Goal: Subscribe to service/newsletter

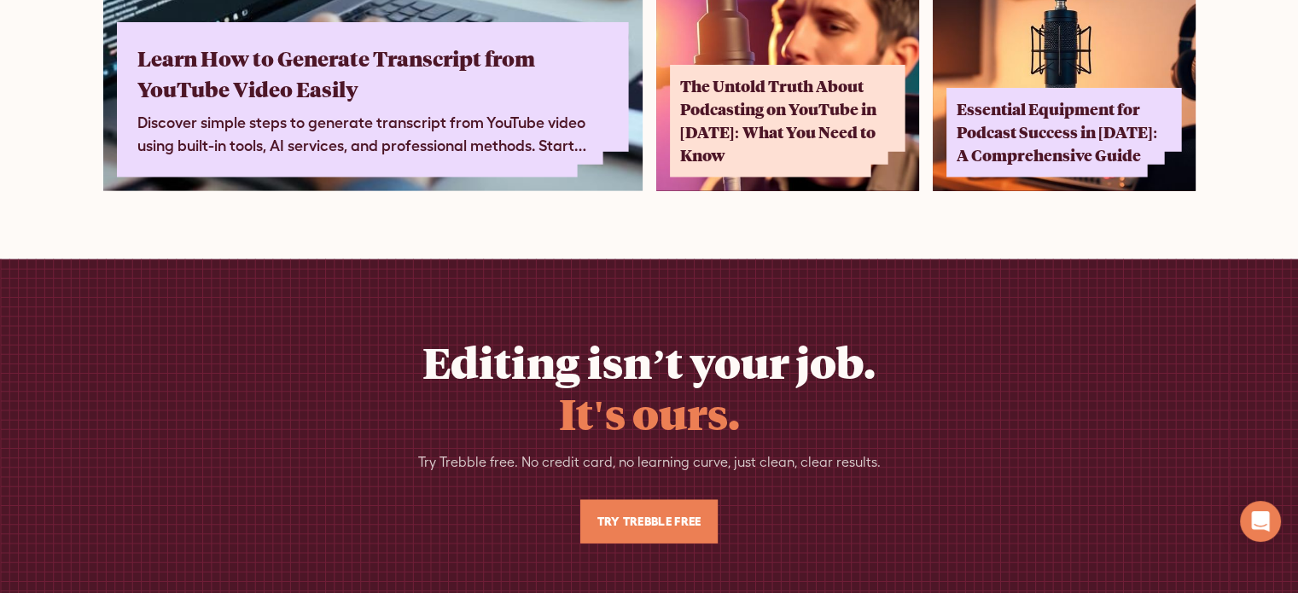
scroll to position [10934, 0]
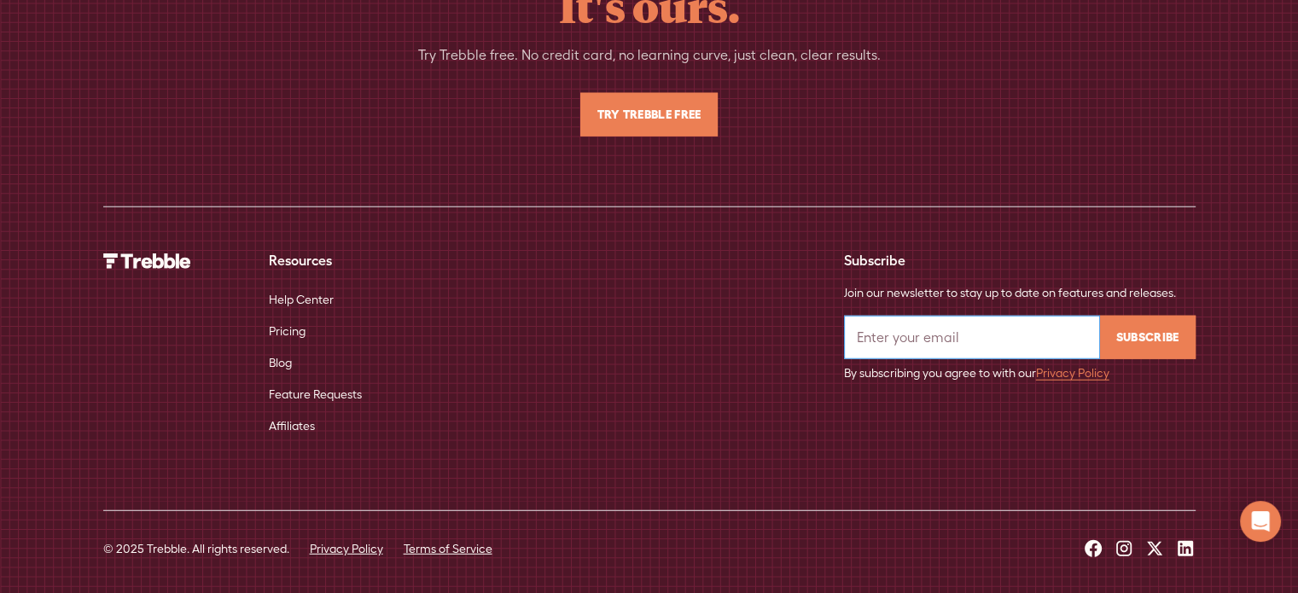
click at [953, 334] on input "Email Form" at bounding box center [972, 338] width 256 height 44
click at [825, 408] on div "Resources Help Center Pricing Blog Feature Requests Affiliates Subscribe Join o…" at bounding box center [649, 346] width 1093 height 192
click at [877, 323] on input "Email Form" at bounding box center [972, 338] width 256 height 44
click at [900, 329] on input "nw" at bounding box center [972, 338] width 256 height 44
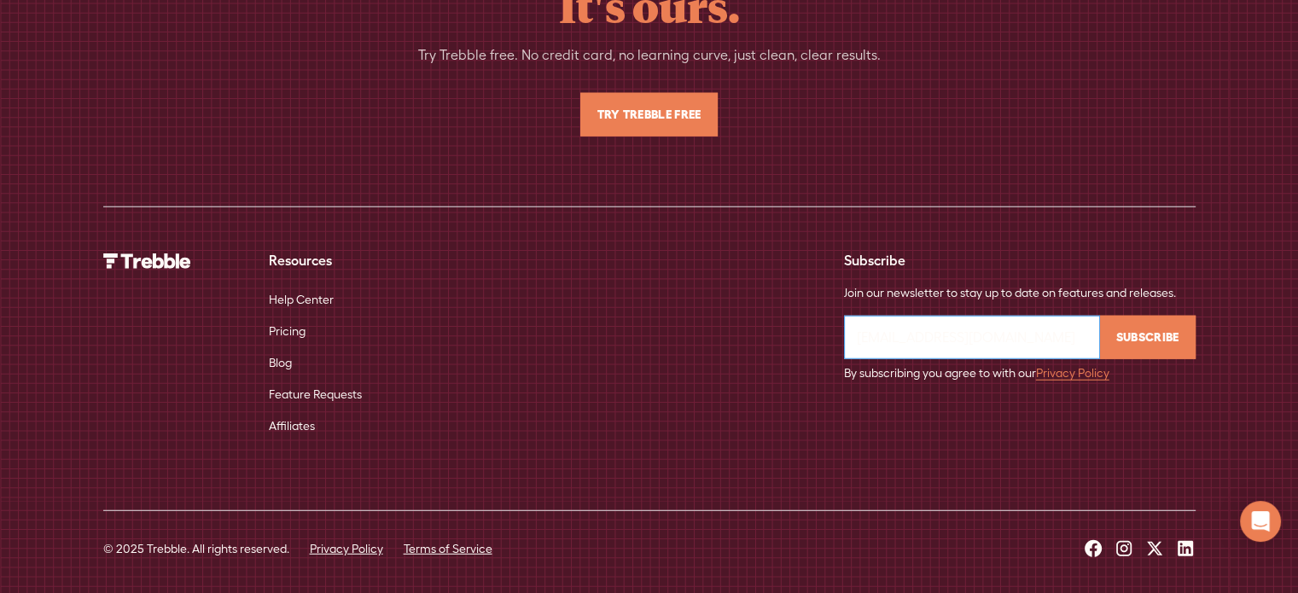
click at [945, 318] on input "[EMAIL_ADDRESS][DOMAIN_NAME]" at bounding box center [972, 338] width 256 height 44
click at [942, 320] on input "[EMAIL_ADDRESS][DOMAIN_NAME]" at bounding box center [972, 338] width 256 height 44
click at [942, 321] on input "[EMAIL_ADDRESS][DOMAIN_NAME]" at bounding box center [972, 338] width 256 height 44
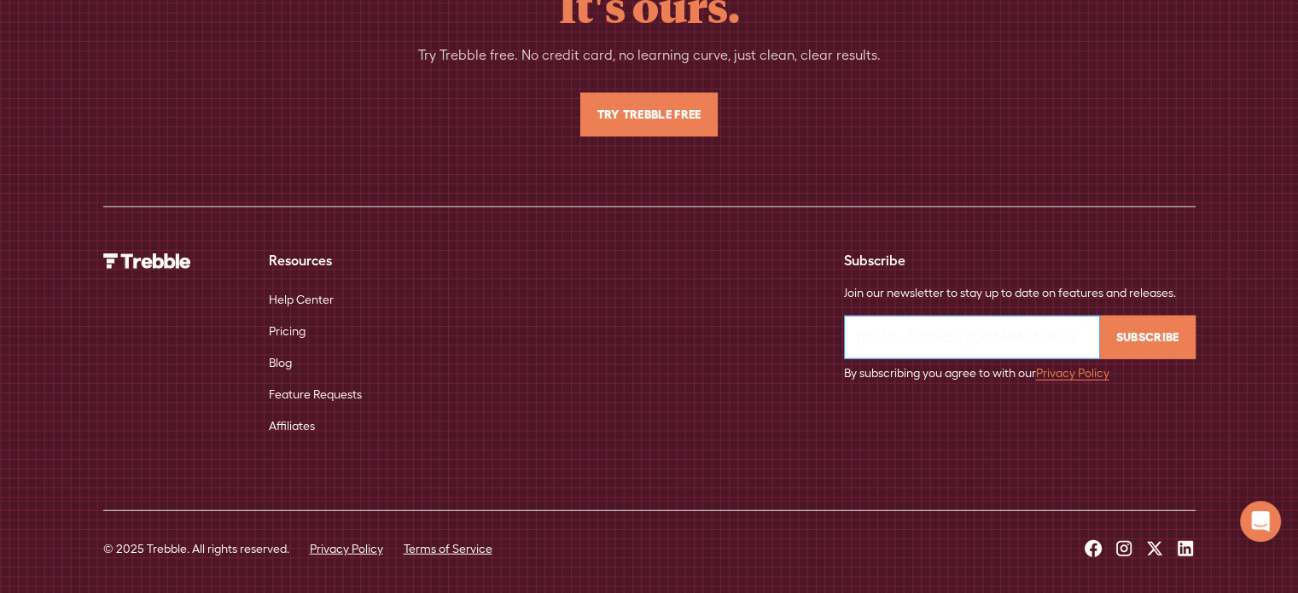
click at [942, 321] on input "[EMAIL_ADDRESS][DOMAIN_NAME]" at bounding box center [972, 338] width 256 height 44
drag, startPoint x: 935, startPoint y: 326, endPoint x: 892, endPoint y: 300, distance: 50.5
click at [925, 320] on input "[EMAIL_ADDRESS][DOMAIN_NAME]" at bounding box center [972, 338] width 256 height 44
type input "[EMAIL_ADDRESS][DOMAIN_NAME]"
